Goal: Use online tool/utility: Utilize a website feature to perform a specific function

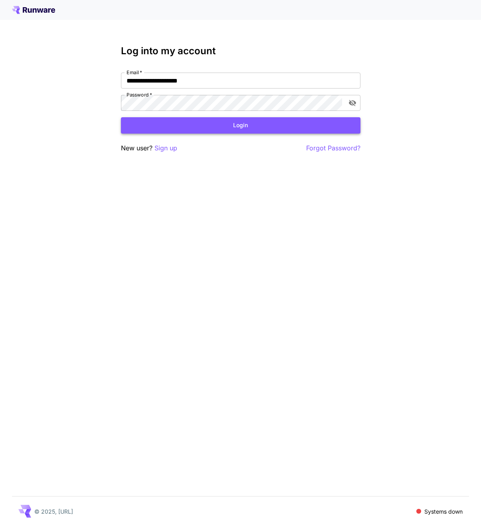
click at [184, 121] on button "Login" at bounding box center [240, 125] width 239 height 16
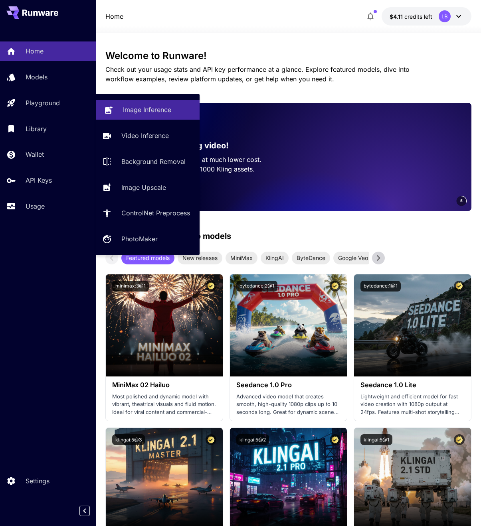
click at [135, 109] on p "Image Inference" at bounding box center [147, 110] width 48 height 10
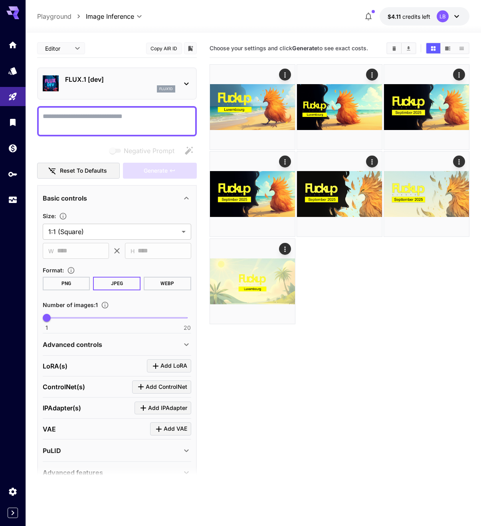
click at [123, 87] on div "flux1d" at bounding box center [120, 88] width 110 height 7
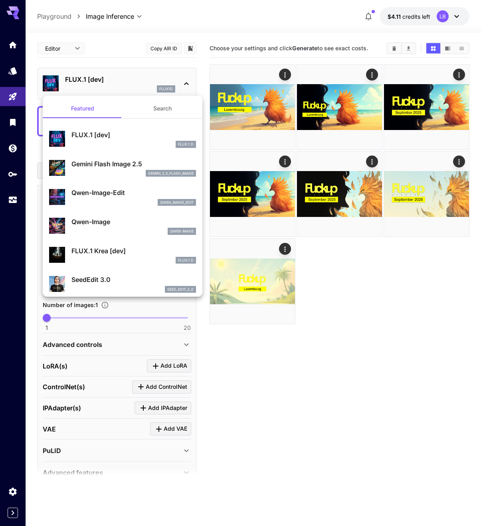
click at [103, 159] on div "Gemini Flash Image 2.5 gemini_2_5_flash_image" at bounding box center [122, 168] width 147 height 24
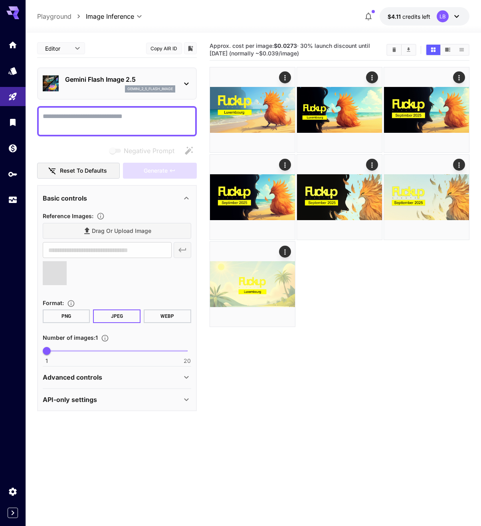
type input "**********"
click at [99, 110] on div at bounding box center [117, 121] width 160 height 30
click at [105, 113] on textarea "Negative Prompt" at bounding box center [117, 121] width 148 height 19
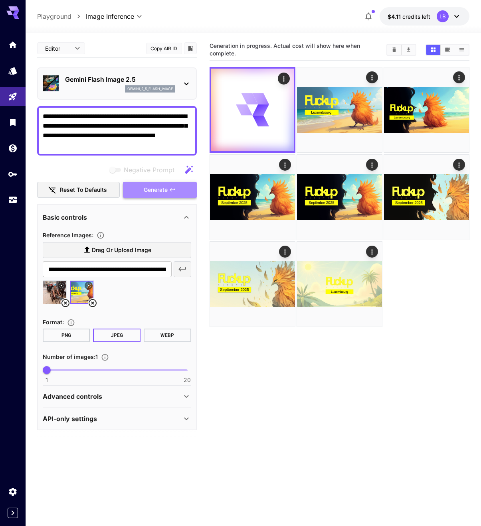
click at [160, 189] on span "Generate" at bounding box center [156, 190] width 24 height 10
click at [101, 393] on p "Advanced controls" at bounding box center [72, 397] width 59 height 10
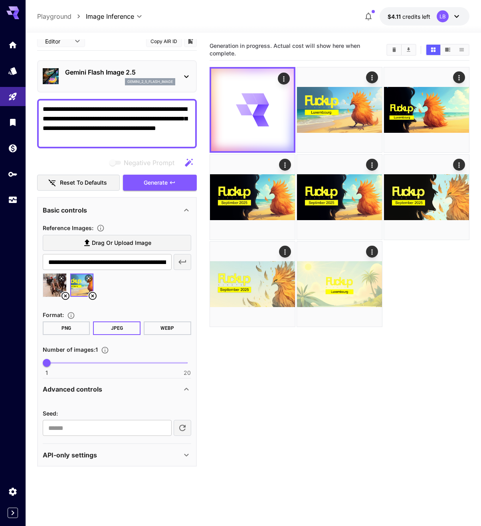
click at [172, 453] on div "API-only settings" at bounding box center [112, 455] width 139 height 10
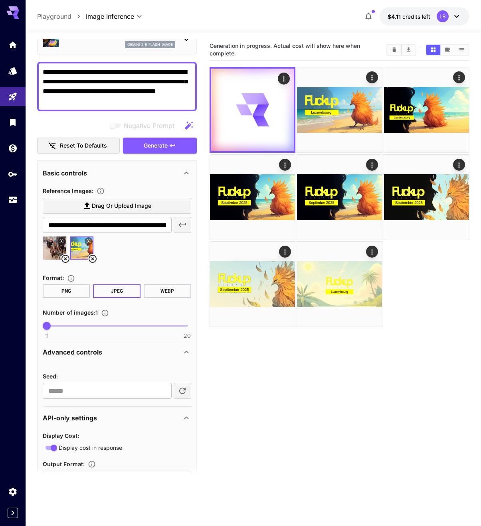
scroll to position [114, 0]
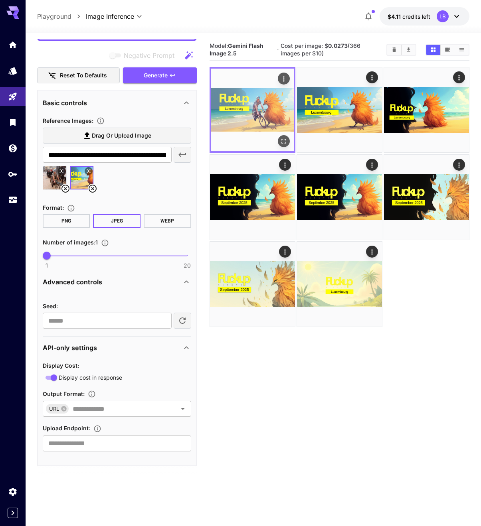
click at [283, 140] on icon "Open in fullscreen" at bounding box center [284, 142] width 8 height 8
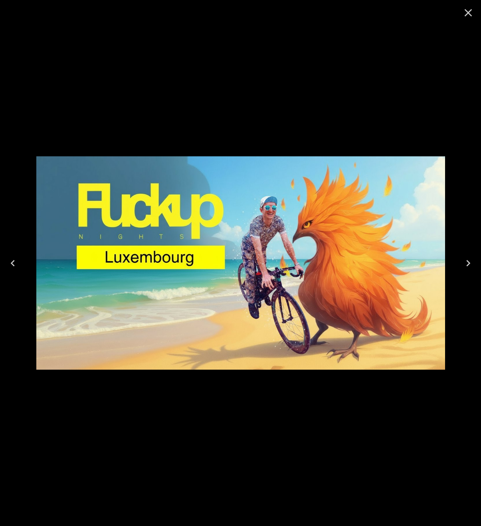
click at [468, 11] on icon "Close" at bounding box center [468, 12] width 13 height 13
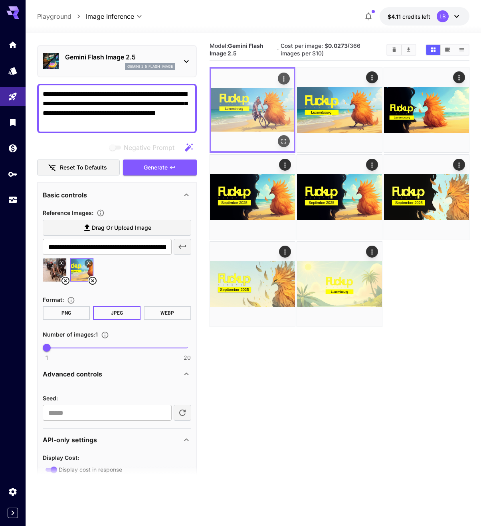
scroll to position [0, 0]
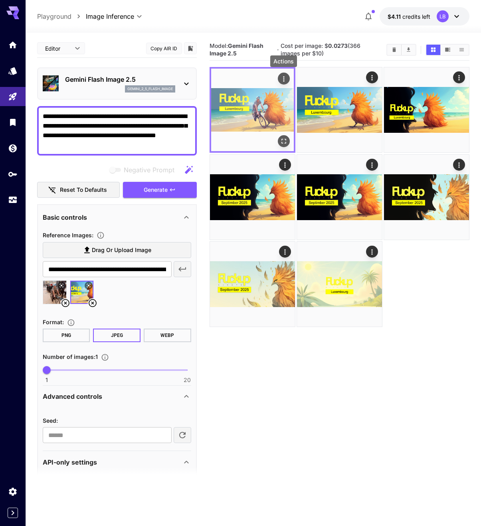
click at [283, 79] on icon "Actions" at bounding box center [284, 79] width 8 height 8
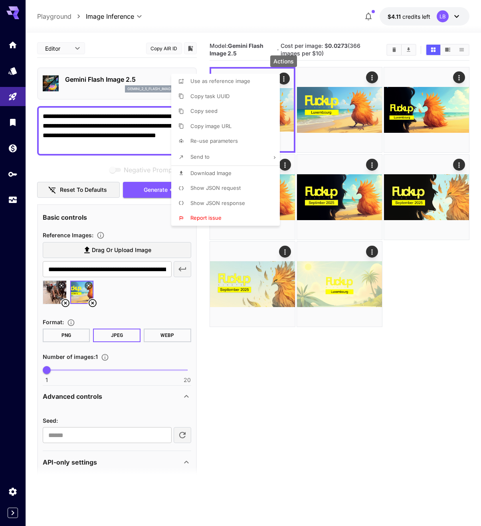
click at [245, 85] on li "Use as reference image" at bounding box center [227, 81] width 113 height 15
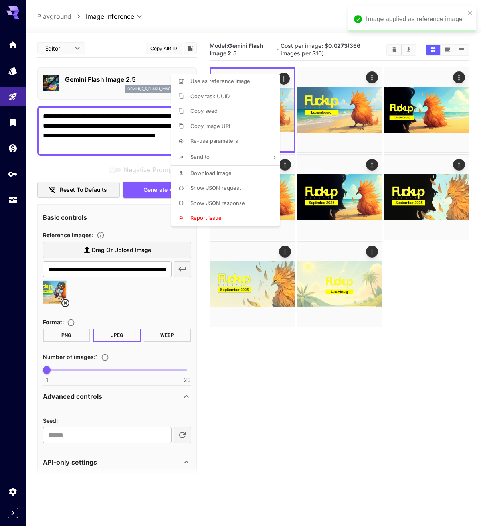
click at [123, 146] on div at bounding box center [240, 263] width 481 height 526
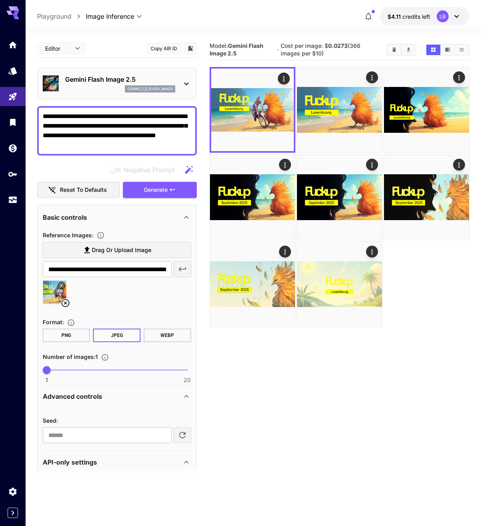
drag, startPoint x: 114, startPoint y: 145, endPoint x: 4, endPoint y: 109, distance: 116.3
click at [43, 112] on textarea "**********" at bounding box center [117, 131] width 148 height 38
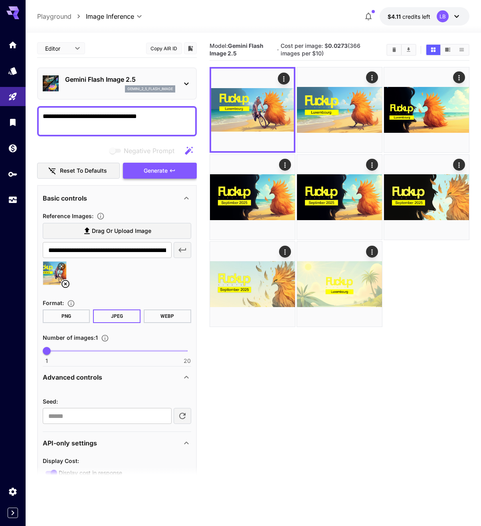
type textarea "**********"
click at [158, 171] on span "Generate" at bounding box center [156, 171] width 24 height 10
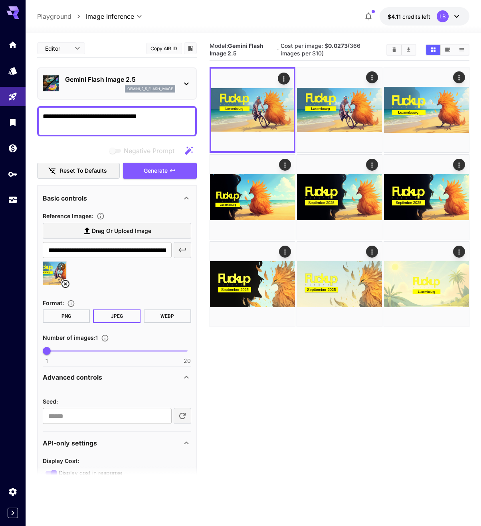
click at [106, 87] on div "gemini_2_5_flash_image" at bounding box center [120, 88] width 110 height 7
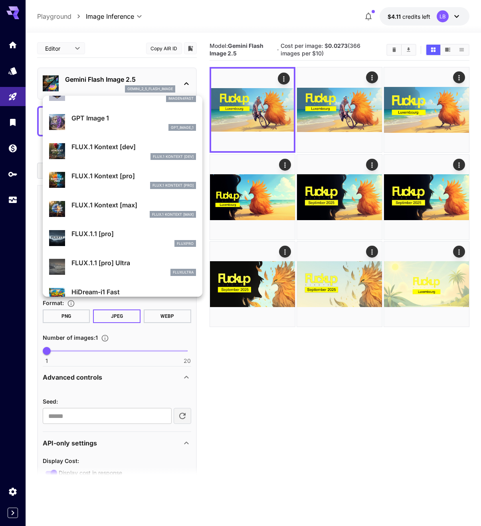
scroll to position [456, 0]
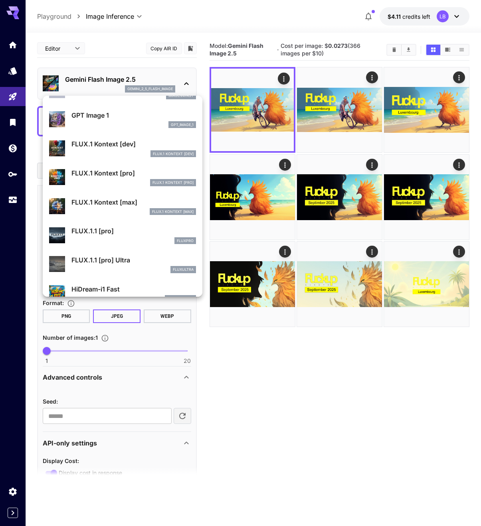
click at [130, 180] on div "FLUX.1 Kontext [pro]" at bounding box center [133, 182] width 124 height 7
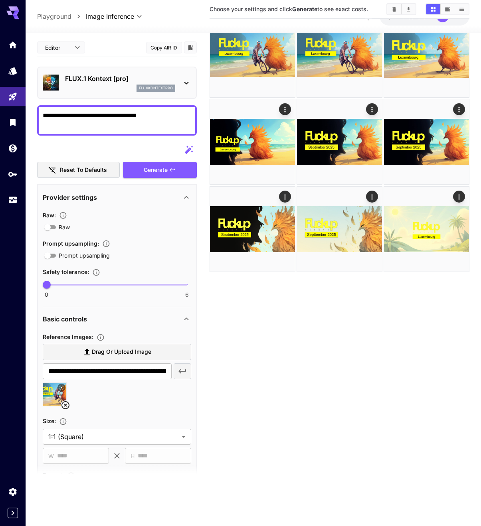
scroll to position [55, 0]
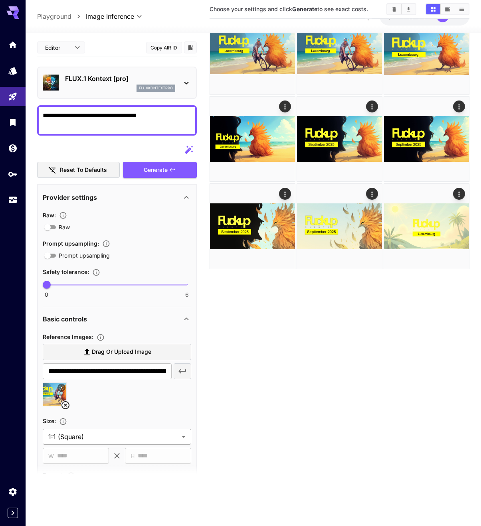
click at [93, 443] on body "**********" at bounding box center [240, 239] width 481 height 589
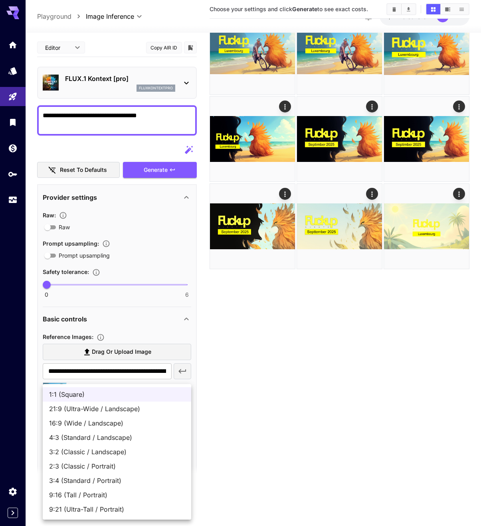
click at [94, 423] on span "16:9 (Wide / Landscape)" at bounding box center [117, 423] width 136 height 10
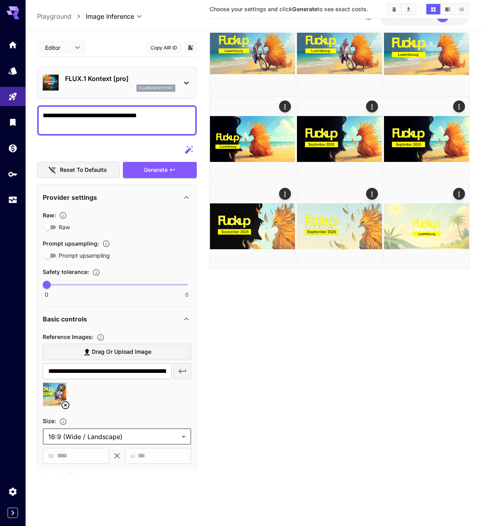
type input "**********"
type input "****"
type input "***"
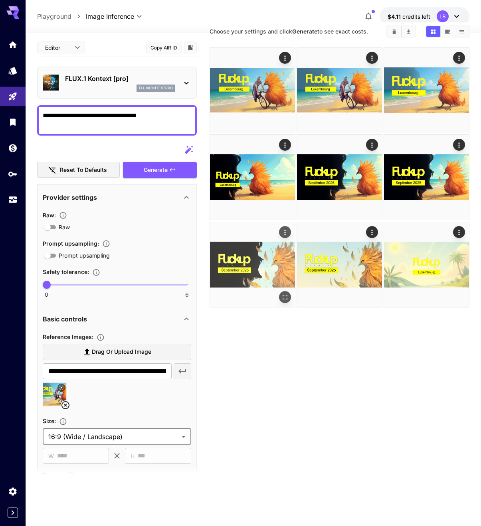
scroll to position [0, 0]
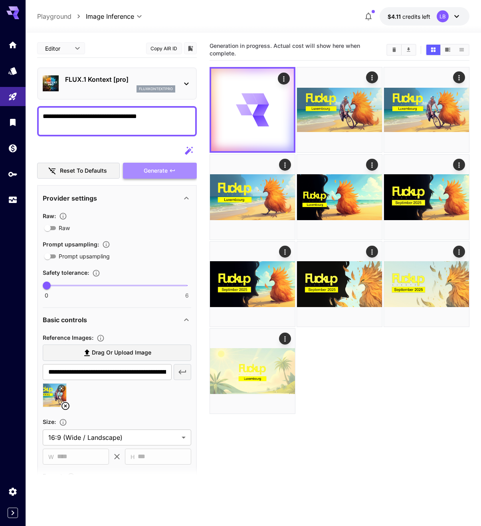
click at [157, 174] on span "Generate" at bounding box center [156, 171] width 24 height 10
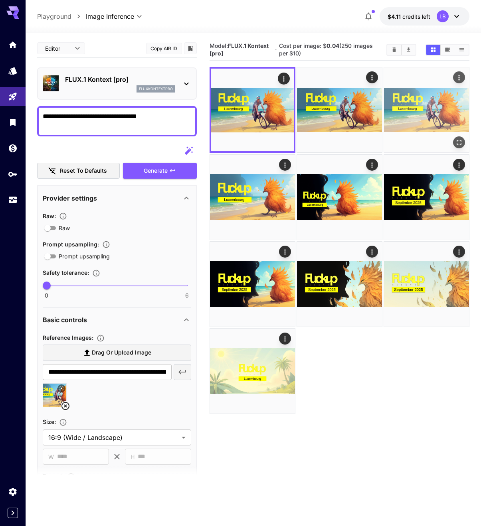
click at [448, 122] on img at bounding box center [426, 109] width 85 height 85
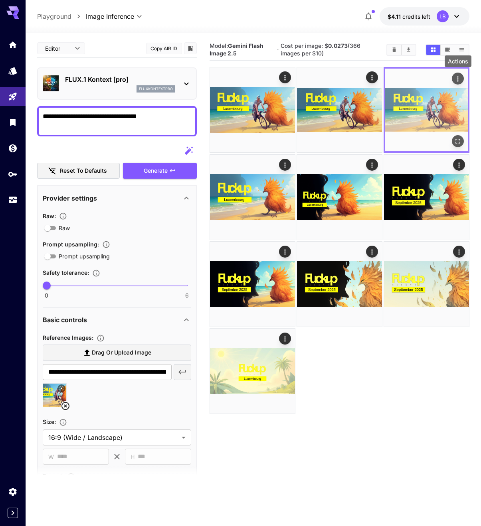
click at [459, 78] on icon "Actions" at bounding box center [458, 79] width 8 height 8
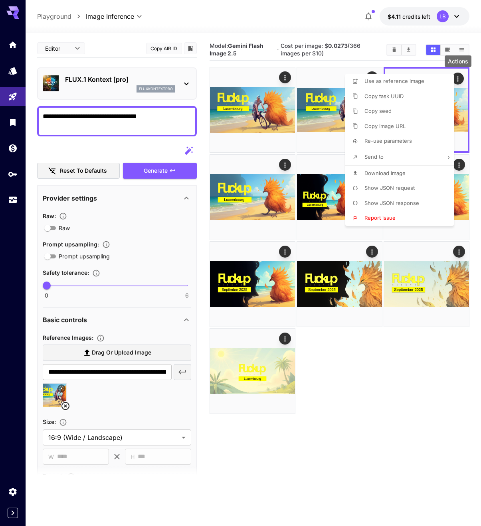
click at [387, 176] on span "Download Image" at bounding box center [384, 173] width 41 height 6
click at [403, 407] on div at bounding box center [240, 263] width 481 height 526
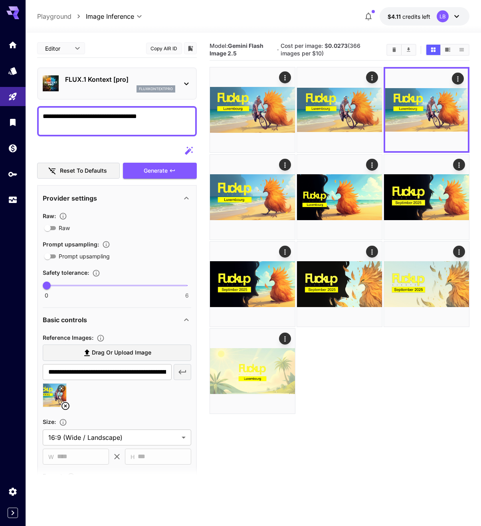
drag, startPoint x: 164, startPoint y: 117, endPoint x: -53, endPoint y: 113, distance: 217.1
click at [43, 113] on textarea "**********" at bounding box center [117, 121] width 148 height 19
click at [88, 84] on div "FLUX.1 Kontext [pro] fluxkontextpro" at bounding box center [120, 84] width 110 height 18
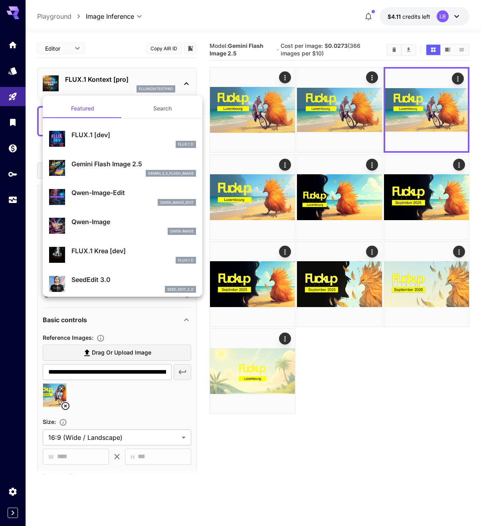
click at [116, 167] on p "Gemini Flash Image 2.5" at bounding box center [133, 164] width 124 height 10
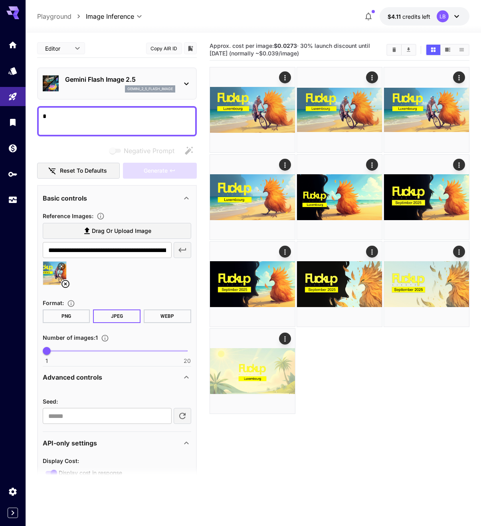
click at [70, 119] on textarea "*" at bounding box center [117, 121] width 148 height 19
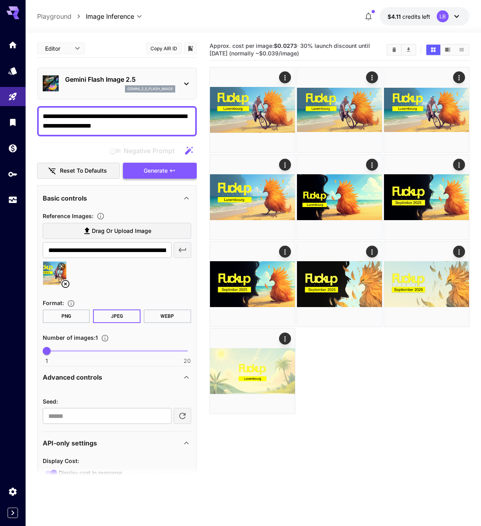
type textarea "**********"
click at [168, 175] on span "Generate" at bounding box center [156, 171] width 24 height 10
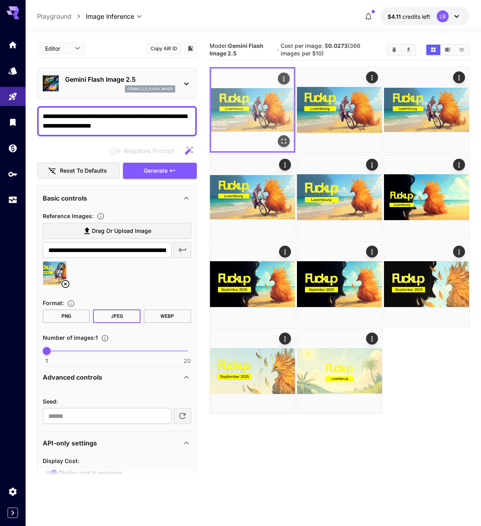
click at [242, 125] on img at bounding box center [252, 110] width 83 height 83
click at [282, 144] on icon "Open in fullscreen" at bounding box center [283, 141] width 5 height 5
click at [282, 84] on button "Actions" at bounding box center [284, 79] width 12 height 12
click at [282, 80] on icon "Actions" at bounding box center [284, 79] width 8 height 8
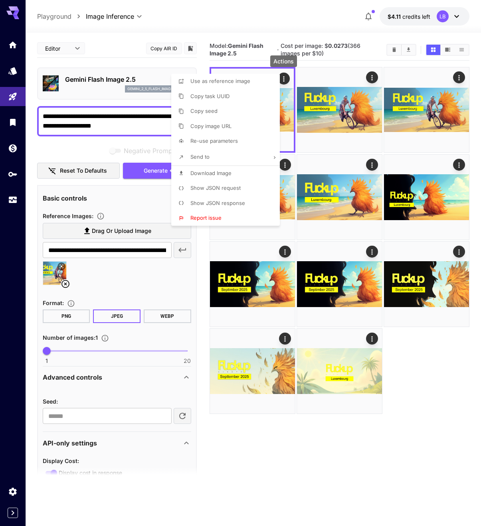
click at [272, 158] on icon at bounding box center [275, 158] width 6 height 6
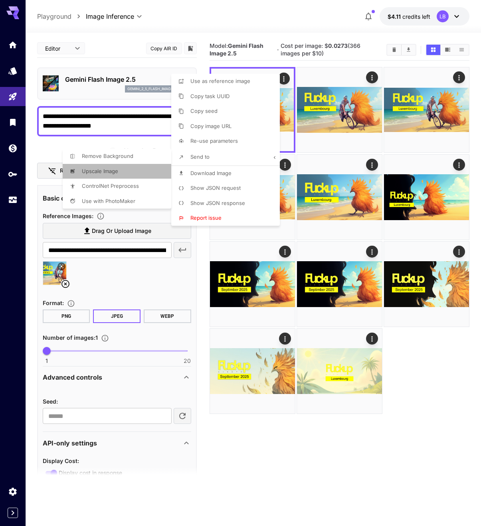
click at [190, 99] on span "Upscale Image" at bounding box center [209, 96] width 39 height 6
type input "**********"
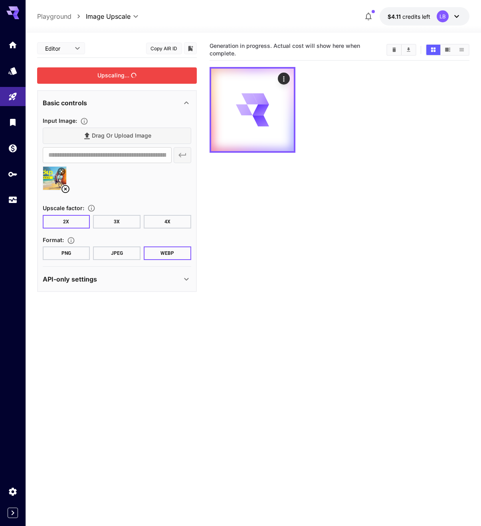
click at [123, 76] on div "Upscaling..." at bounding box center [117, 75] width 160 height 16
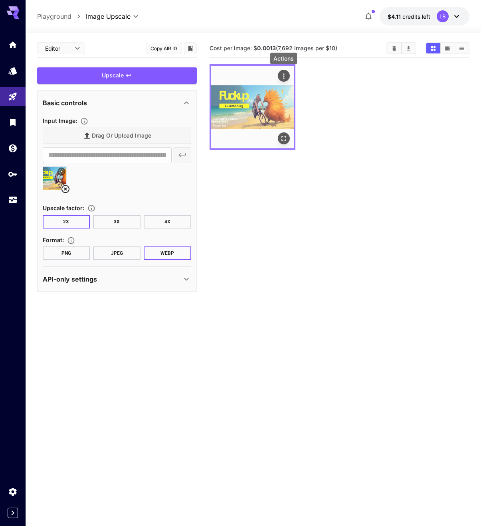
click at [284, 76] on icon "Actions" at bounding box center [283, 75] width 1 height 5
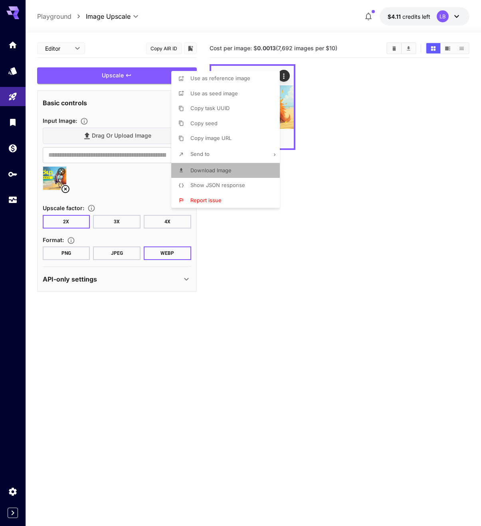
click at [224, 173] on span "Download Image" at bounding box center [210, 170] width 41 height 6
click at [357, 168] on div at bounding box center [240, 263] width 481 height 526
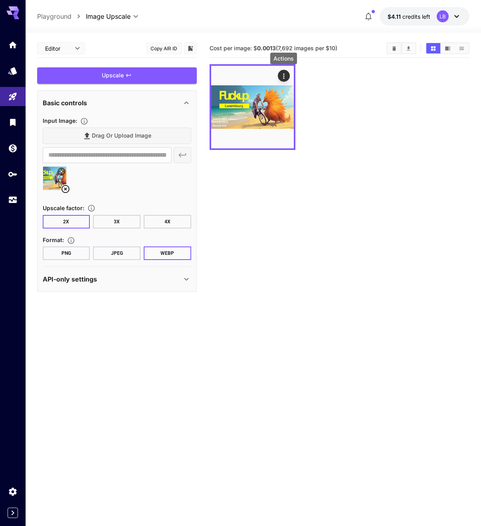
click at [75, 257] on button "PNG" at bounding box center [66, 254] width 47 height 14
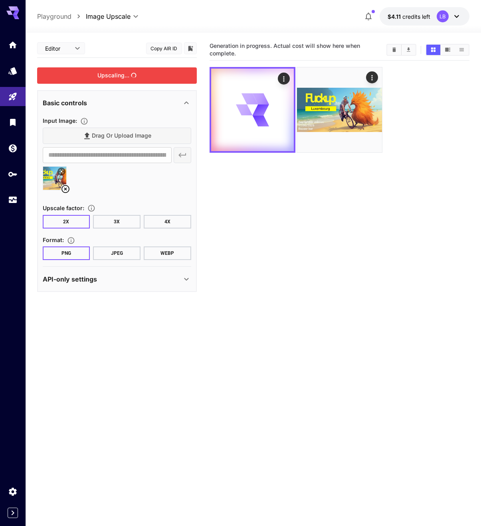
click at [142, 76] on div "Upscaling..." at bounding box center [117, 75] width 160 height 16
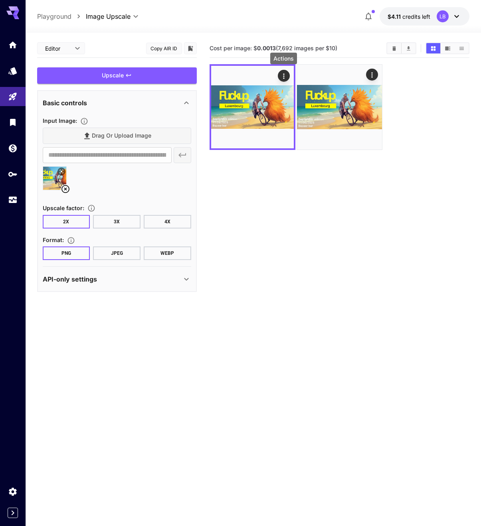
click at [286, 80] on icon "Actions" at bounding box center [284, 76] width 8 height 8
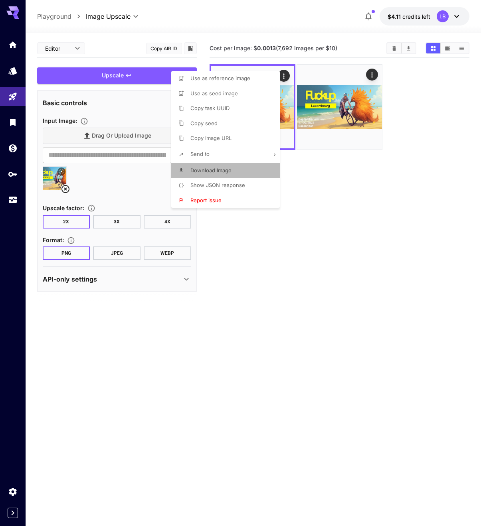
click at [214, 171] on span "Download Image" at bounding box center [210, 170] width 41 height 6
click at [369, 267] on div at bounding box center [240, 263] width 481 height 526
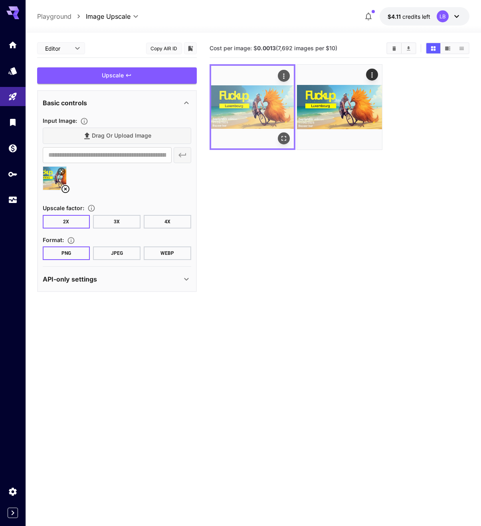
click at [263, 84] on img at bounding box center [252, 107] width 83 height 83
click at [286, 144] on button "Open in fullscreen" at bounding box center [284, 138] width 12 height 12
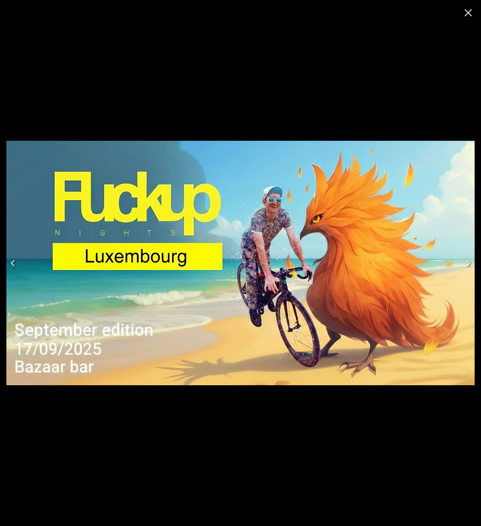
click at [469, 19] on icon "Close" at bounding box center [468, 12] width 13 height 13
